Goal: Task Accomplishment & Management: Manage account settings

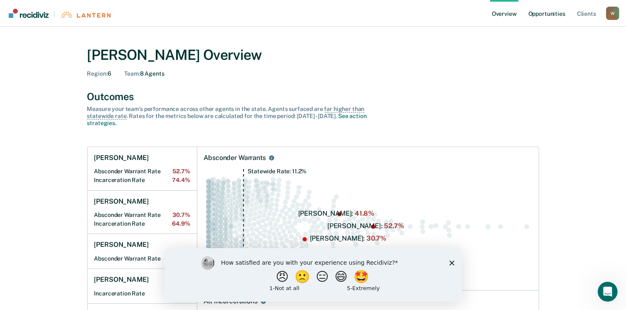
click at [543, 14] on link "Opportunities" at bounding box center [546, 13] width 40 height 27
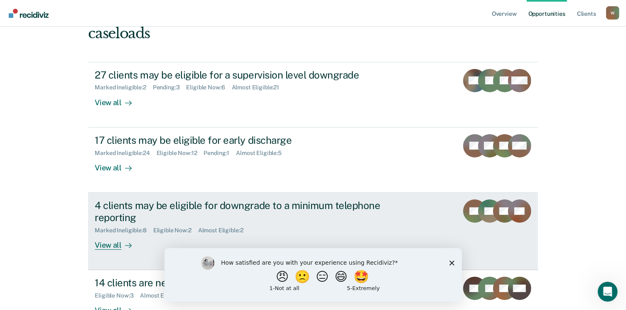
scroll to position [83, 0]
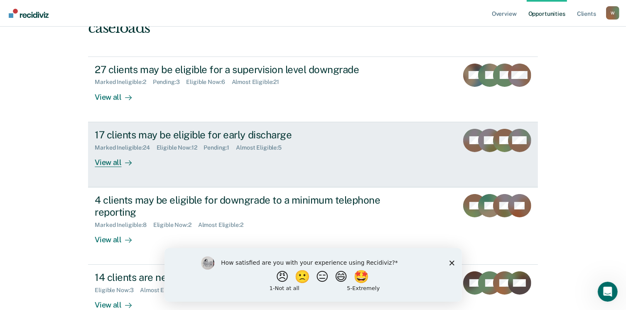
click at [110, 165] on div "View all" at bounding box center [118, 159] width 46 height 16
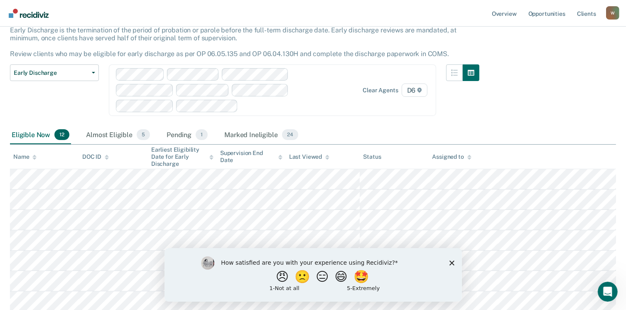
scroll to position [51, 0]
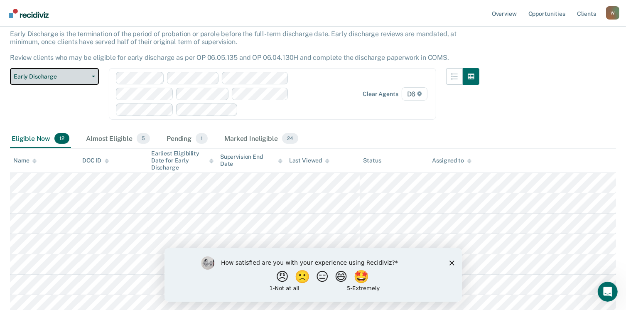
click at [95, 76] on button "Early Discharge" at bounding box center [54, 76] width 89 height 17
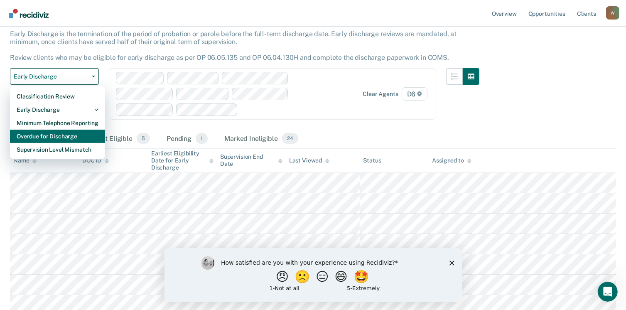
click at [53, 134] on div "Overdue for Discharge" at bounding box center [58, 136] width 82 height 13
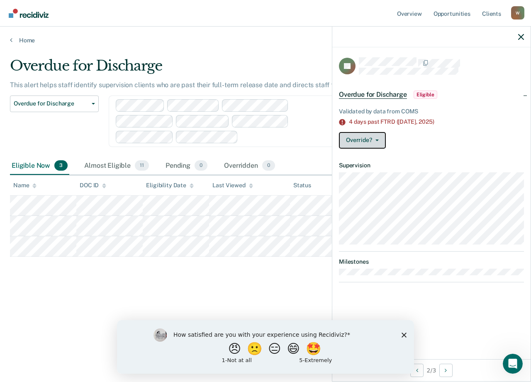
click at [376, 139] on icon "button" at bounding box center [377, 140] width 3 height 2
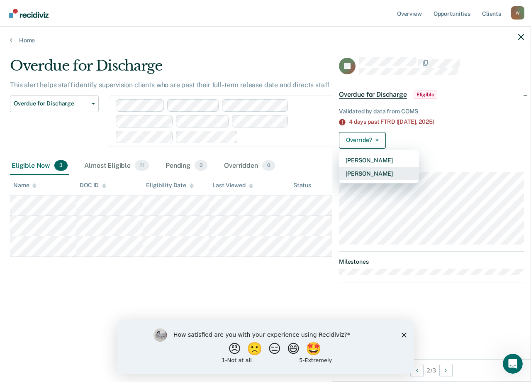
click at [363, 171] on button "[PERSON_NAME]" at bounding box center [379, 173] width 80 height 13
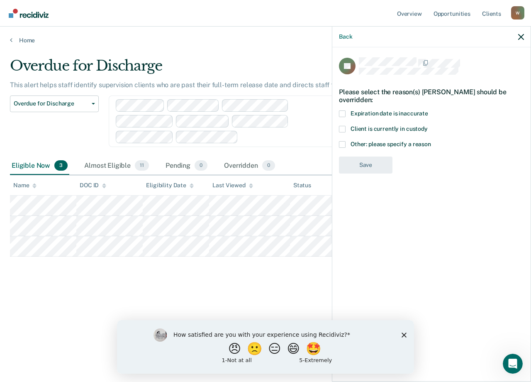
click at [347, 142] on label "Other: please specify a reason" at bounding box center [431, 145] width 185 height 9
click at [431, 141] on input "Other: please specify a reason" at bounding box center [431, 141] width 0 height 0
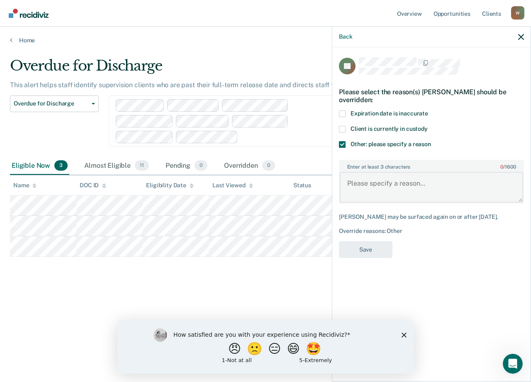
click at [366, 188] on textarea "Enter at least 3 characters 0 / 1600" at bounding box center [431, 187] width 183 height 31
type textarea "Parolee discharged [DATE]."
click at [370, 256] on button "Save" at bounding box center [366, 249] width 54 height 17
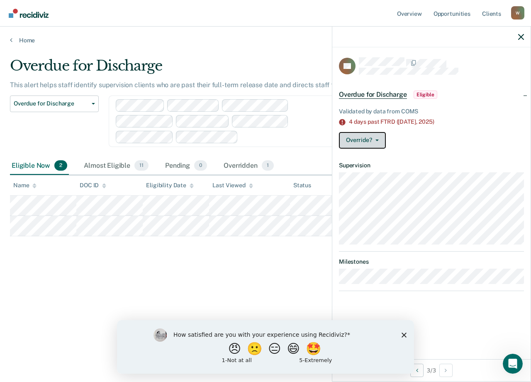
click at [361, 139] on button "Override?" at bounding box center [362, 140] width 47 height 17
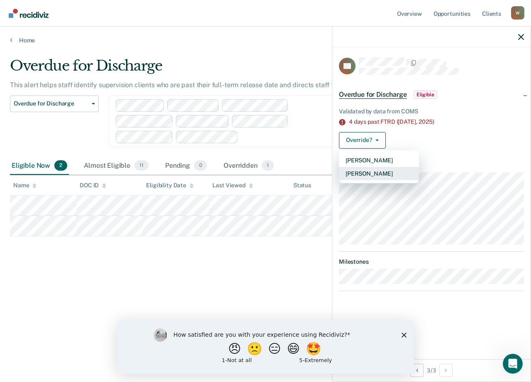
click at [369, 173] on button "[PERSON_NAME]" at bounding box center [379, 173] width 80 height 13
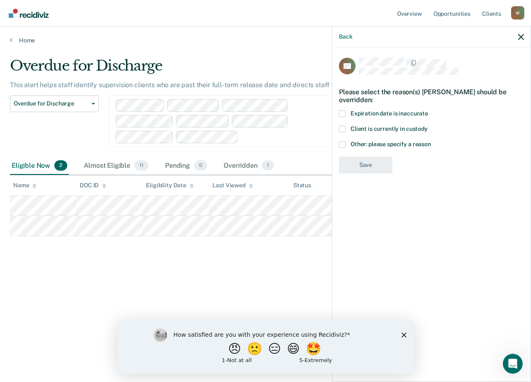
click at [345, 144] on span at bounding box center [342, 144] width 7 height 7
click at [431, 141] on input "Other: please specify a reason" at bounding box center [431, 141] width 0 height 0
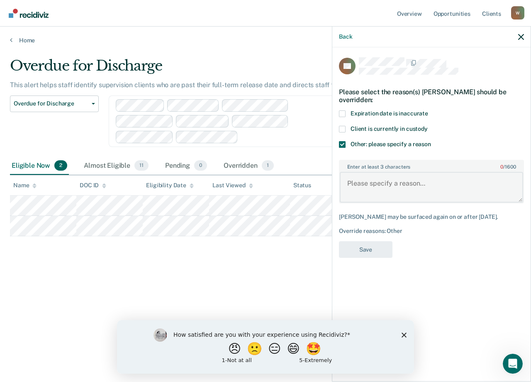
click at [363, 186] on textarea "Enter at least 3 characters 0 / 1600" at bounding box center [431, 187] width 183 height 31
type textarea "Parolee discharged [DATE]."
click at [367, 248] on button "Save" at bounding box center [366, 249] width 54 height 17
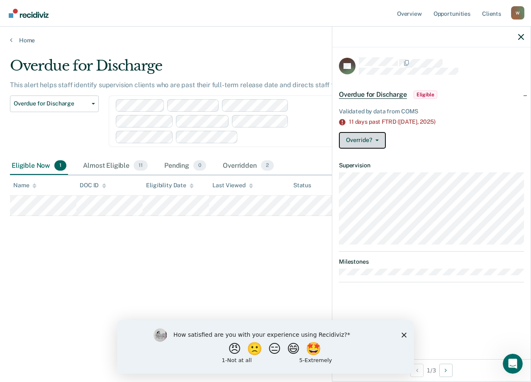
click at [354, 134] on button "Override?" at bounding box center [362, 140] width 47 height 17
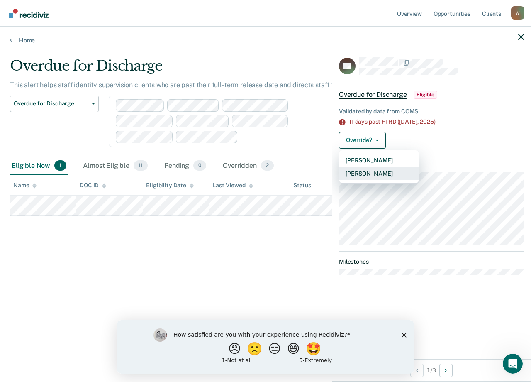
click at [369, 173] on button "[PERSON_NAME]" at bounding box center [379, 173] width 80 height 13
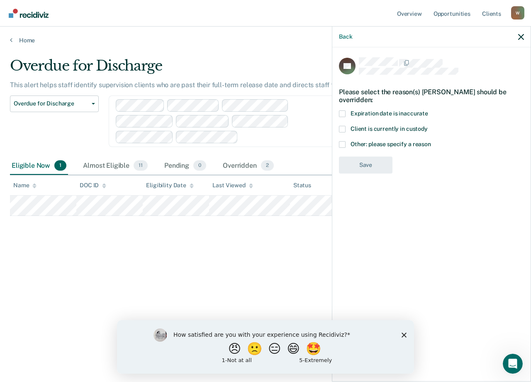
click at [348, 141] on label "Other: please specify a reason" at bounding box center [431, 145] width 185 height 9
click at [431, 141] on input "Other: please specify a reason" at bounding box center [431, 141] width 0 height 0
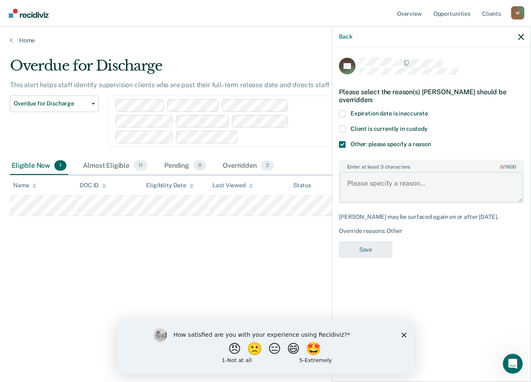
click at [388, 172] on textarea "Enter at least 3 characters 0 / 1600" at bounding box center [431, 187] width 183 height 31
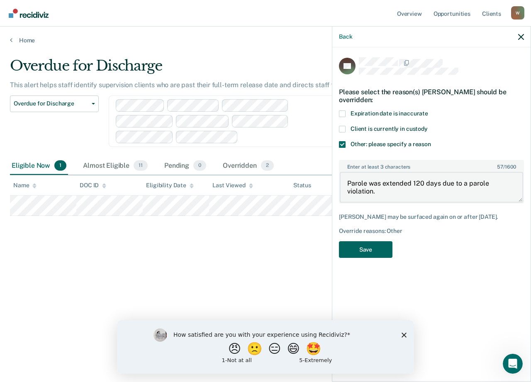
type textarea "Parole was extended 120 days due to a parole violation."
click at [374, 241] on button "Save" at bounding box center [366, 249] width 54 height 17
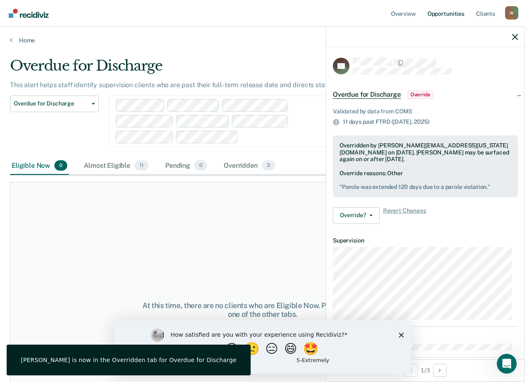
click at [454, 11] on link "Opportunities" at bounding box center [446, 13] width 40 height 27
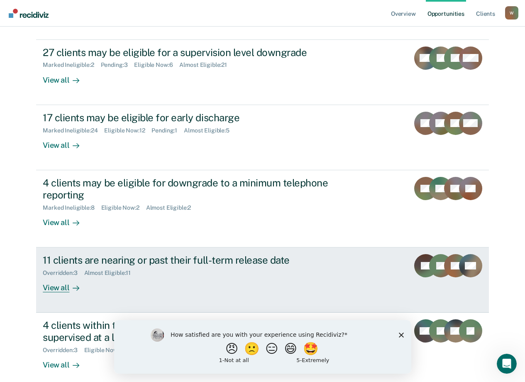
scroll to position [125, 0]
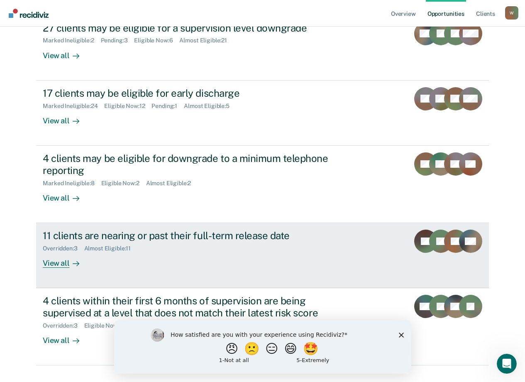
click at [54, 262] on div "View all" at bounding box center [66, 260] width 46 height 16
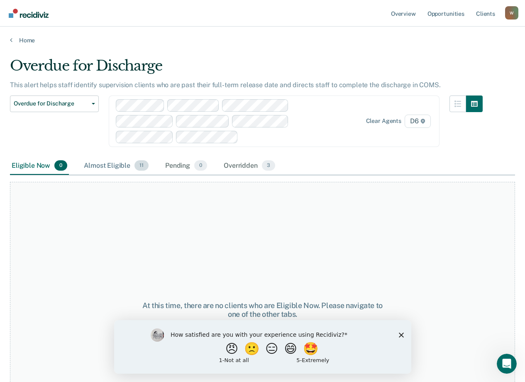
click at [111, 166] on div "Almost Eligible 11" at bounding box center [116, 166] width 68 height 18
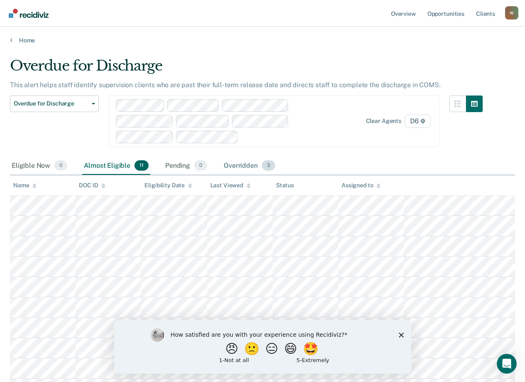
click at [248, 164] on div "Overridden 3" at bounding box center [249, 166] width 55 height 18
